Goal: Find specific page/section: Find specific page/section

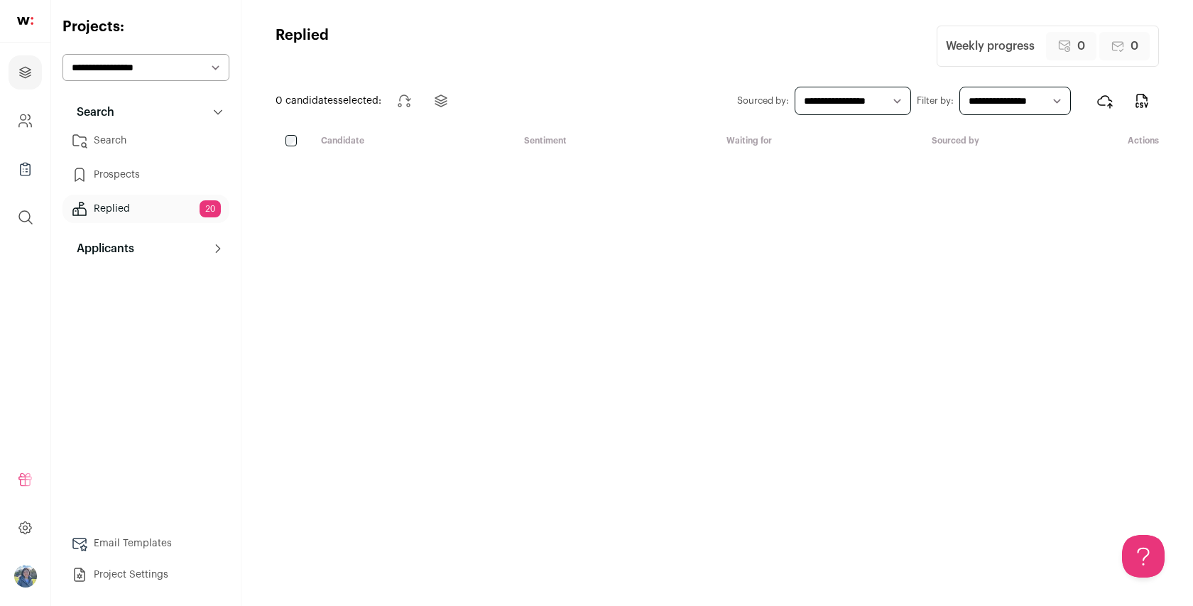
click at [132, 259] on button "Applicants" at bounding box center [146, 248] width 167 height 28
click at [131, 251] on p "Applicants" at bounding box center [101, 248] width 66 height 17
click at [124, 278] on link "Applicants" at bounding box center [146, 277] width 167 height 28
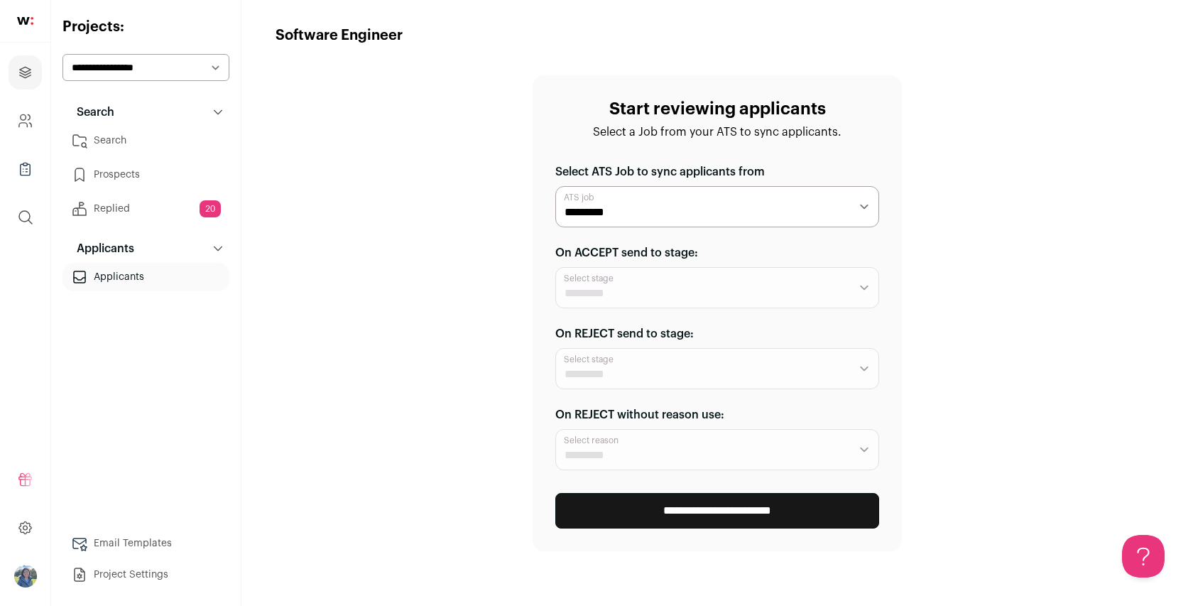
click at [121, 136] on link "Search" at bounding box center [146, 140] width 167 height 28
